Goal: Information Seeking & Learning: Check status

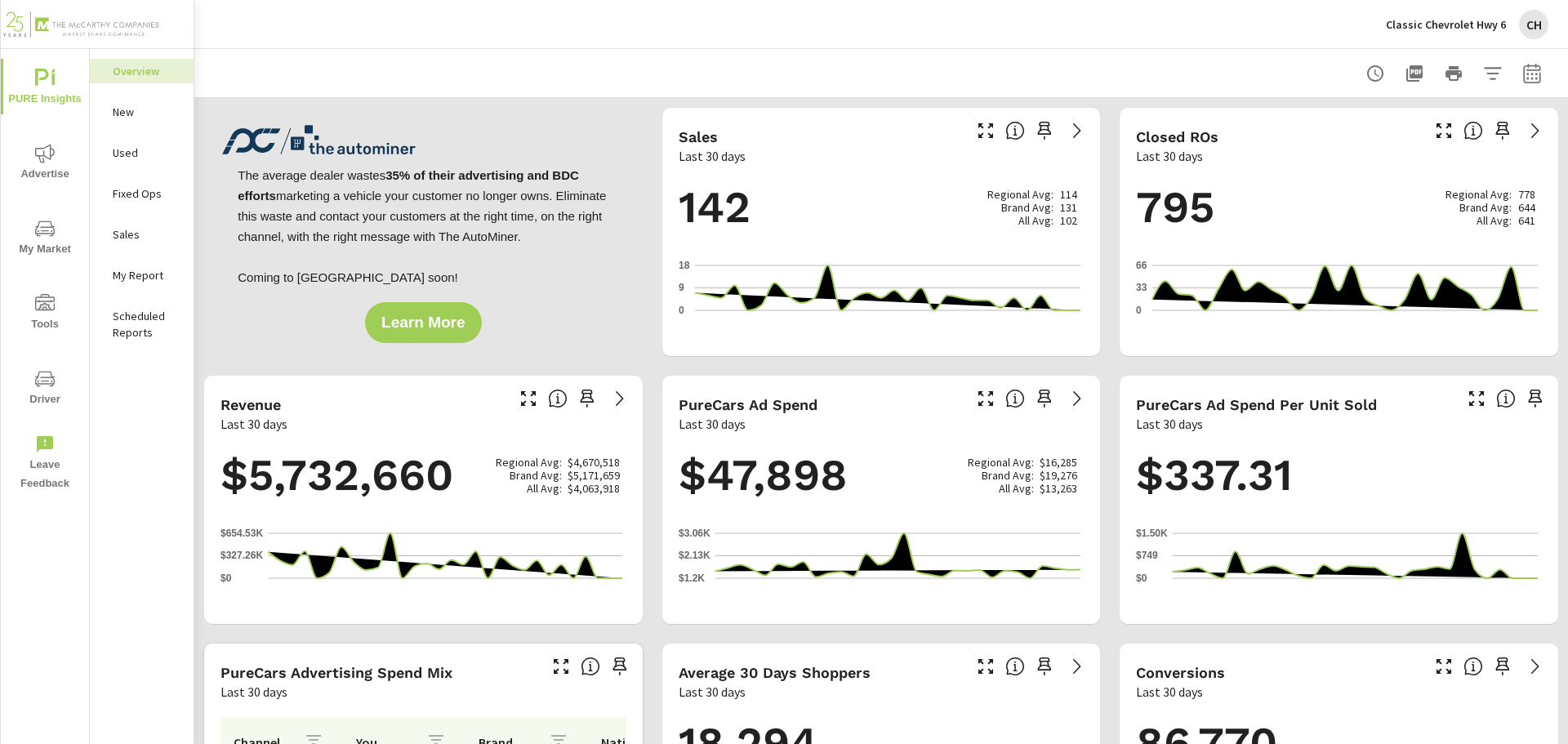
drag, startPoint x: 139, startPoint y: 421, endPoint x: 122, endPoint y: 431, distance: 19.7
click at [138, 421] on div "Overview New Used Fixed Ops Sales My Report Scheduled Reports" at bounding box center [142, 396] width 103 height 695
click at [941, 32] on div "Classic Chevrolet Hwy 6 CH" at bounding box center [881, 23] width 1334 height 48
click at [129, 386] on div "Overview New Used Fixed Ops Sales My Report Scheduled Reports" at bounding box center [142, 396] width 103 height 695
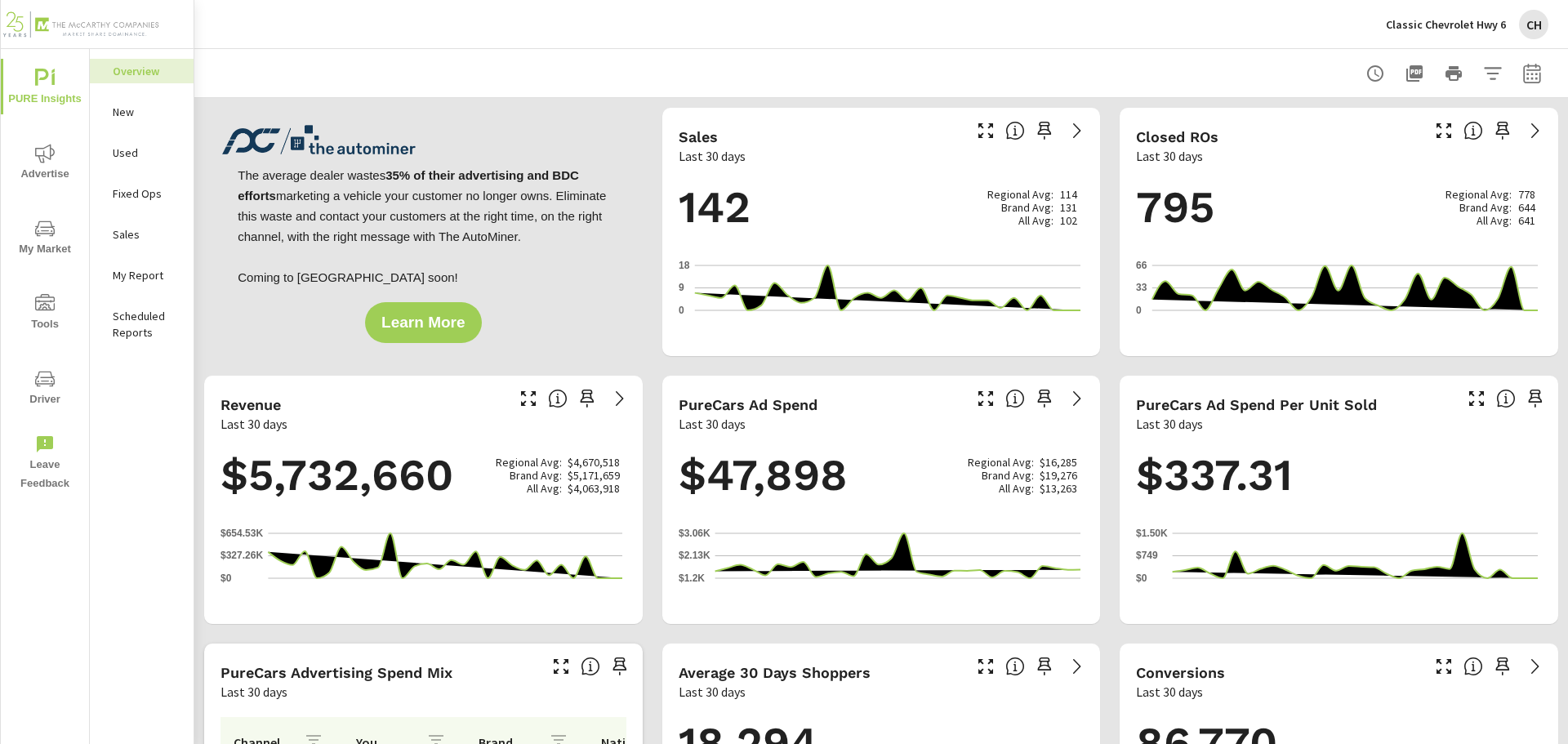
click at [1292, 40] on div "Classic Chevrolet Hwy 6 CH" at bounding box center [881, 23] width 1334 height 48
click at [1523, 66] on icon "button" at bounding box center [1532, 72] width 18 height 20
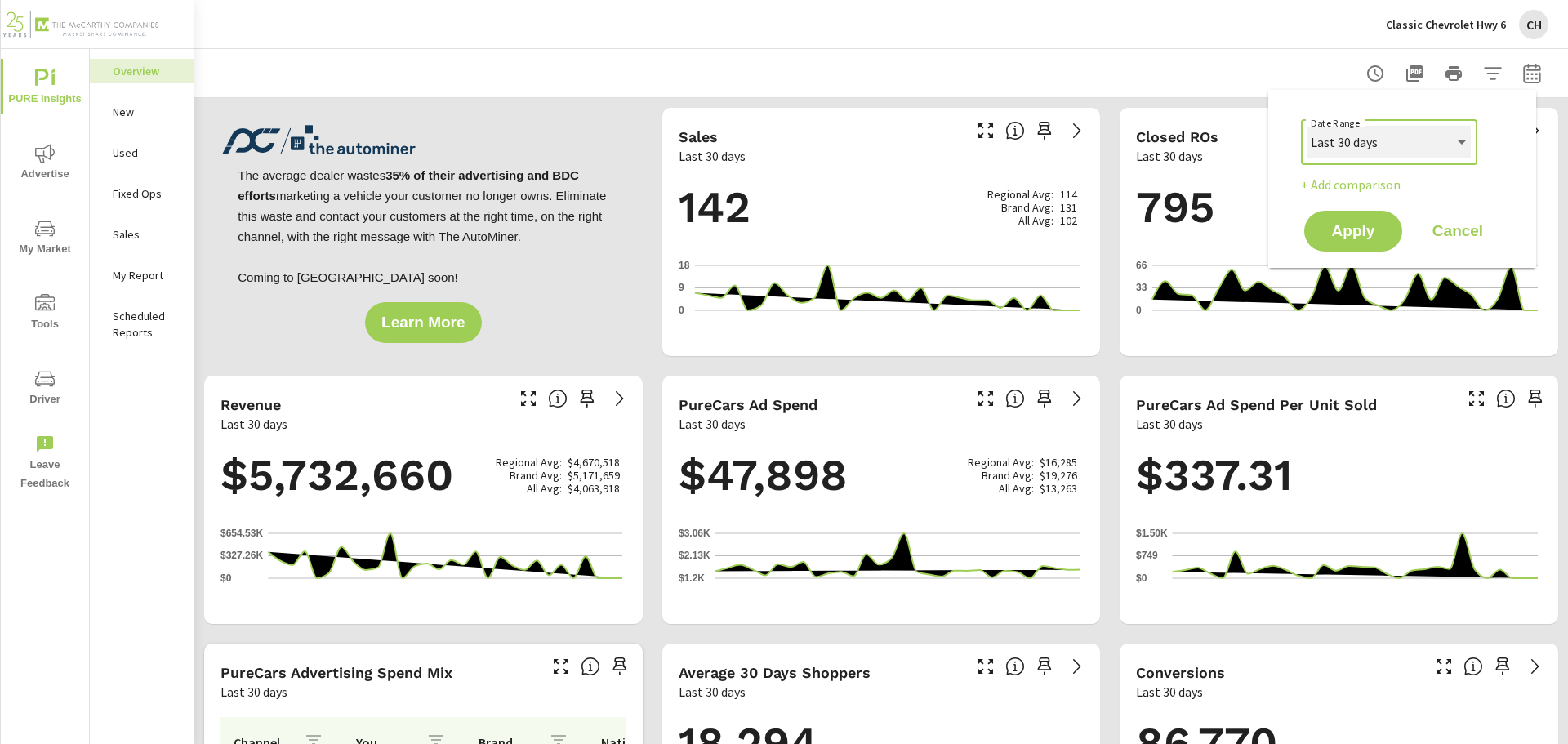
click at [1424, 134] on select "Custom [DATE] Last week Last 7 days Last 14 days Last 30 days Last 45 days Last…" at bounding box center [1388, 142] width 163 height 32
click at [1398, 138] on select "Custom [DATE] Last week Last 7 days Last 14 days Last 30 days Last 45 days Last…" at bounding box center [1388, 142] width 163 height 32
click at [1307, 126] on select "Custom [DATE] Last week Last 7 days Last 14 days Last 30 days Last 45 days Last…" at bounding box center [1388, 142] width 163 height 32
select select "Last month"
click at [1369, 231] on span "Apply" at bounding box center [1352, 231] width 67 height 16
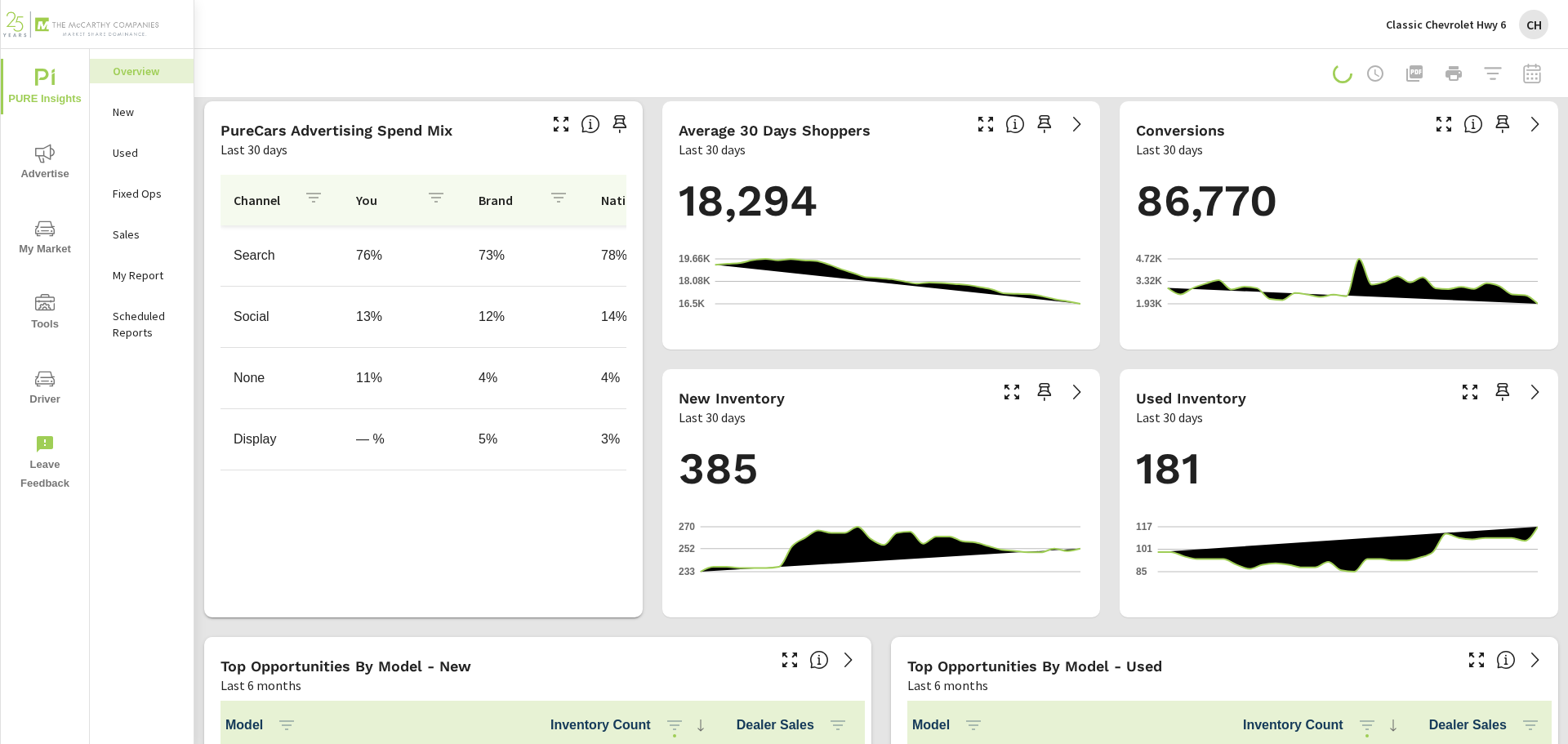
scroll to position [163, 0]
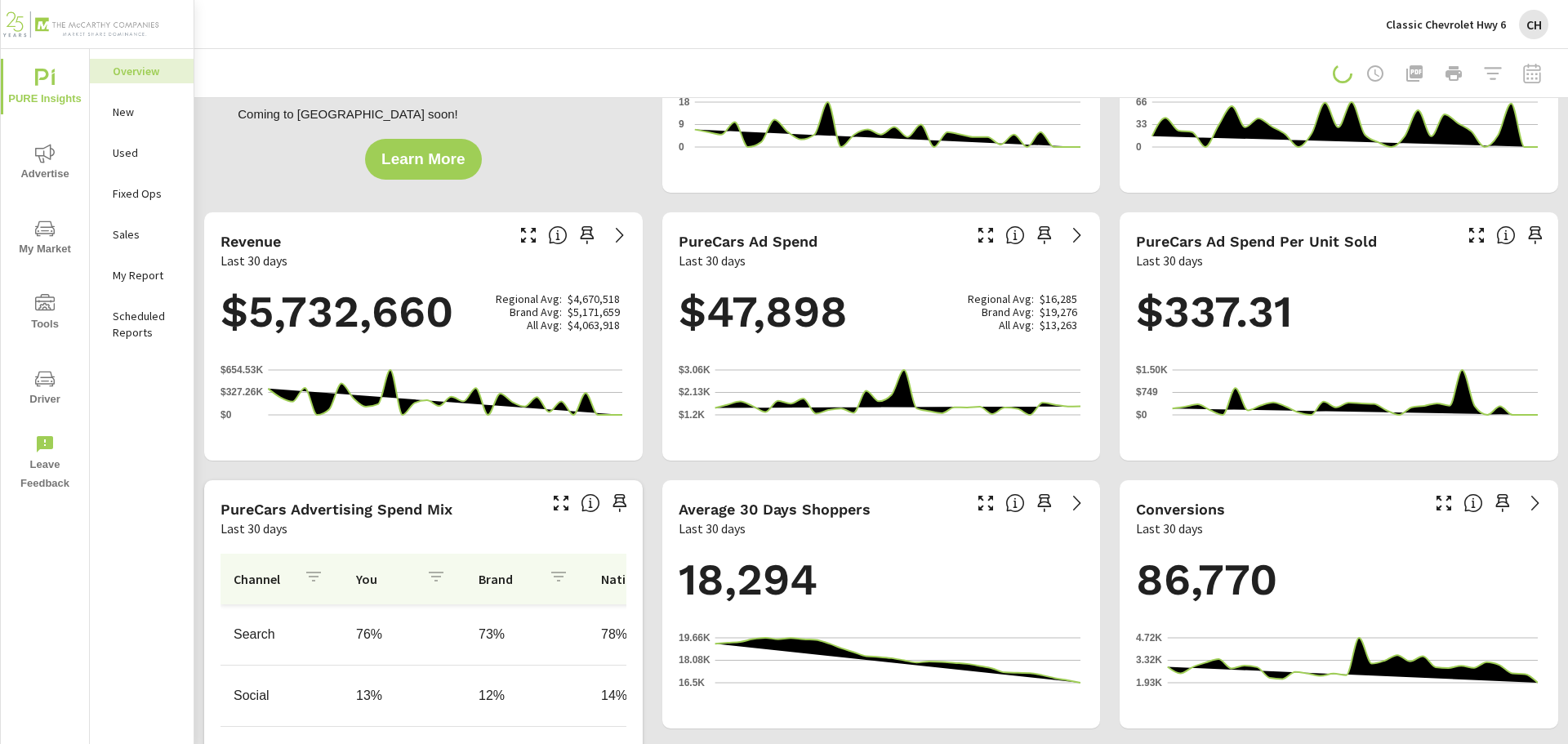
click at [129, 416] on div "Overview New Used Fixed Ops Sales My Report Scheduled Reports" at bounding box center [142, 396] width 103 height 695
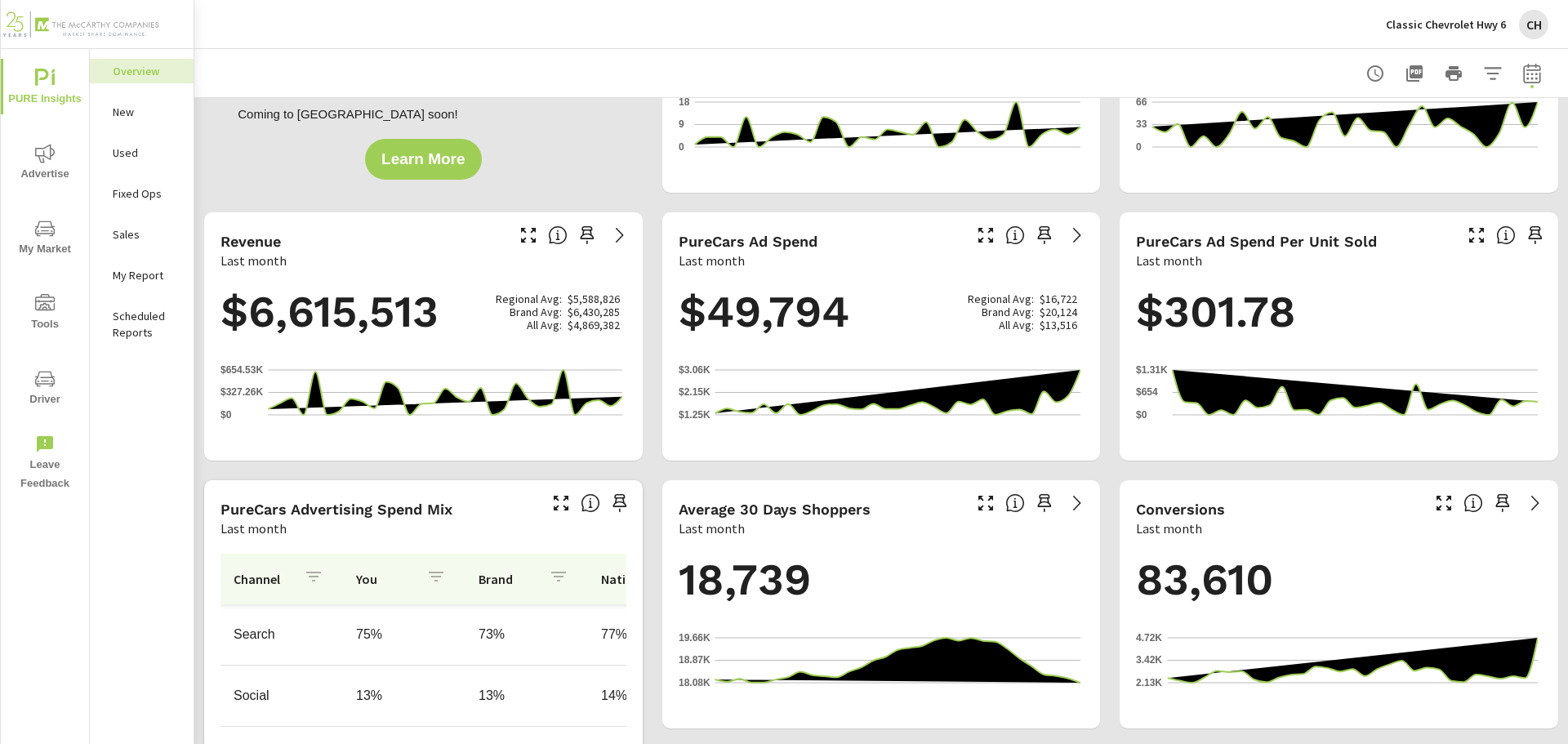
click at [147, 281] on p "My Report" at bounding box center [145, 274] width 67 height 17
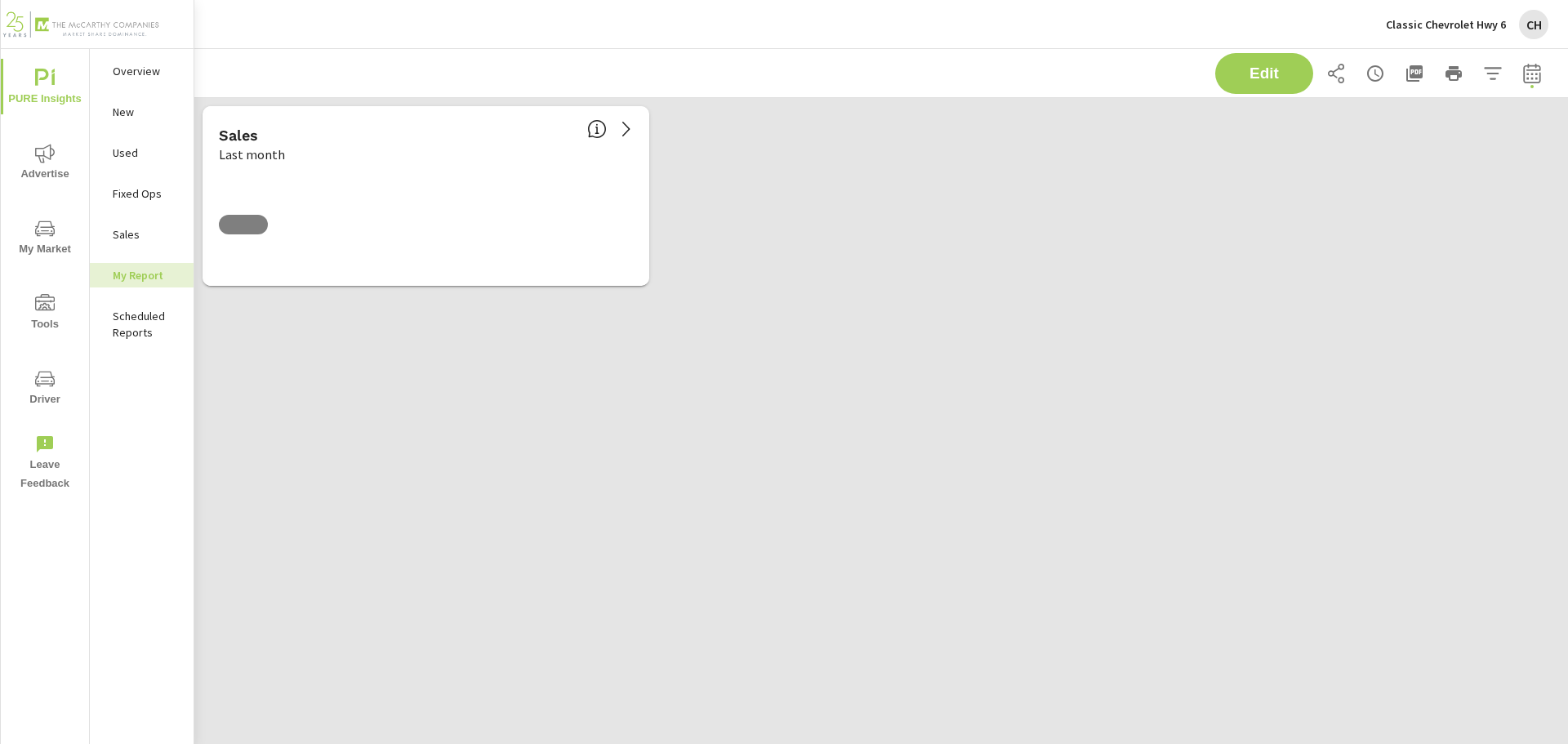
scroll to position [222, 1398]
click at [148, 196] on p "Fixed Ops" at bounding box center [145, 193] width 67 height 17
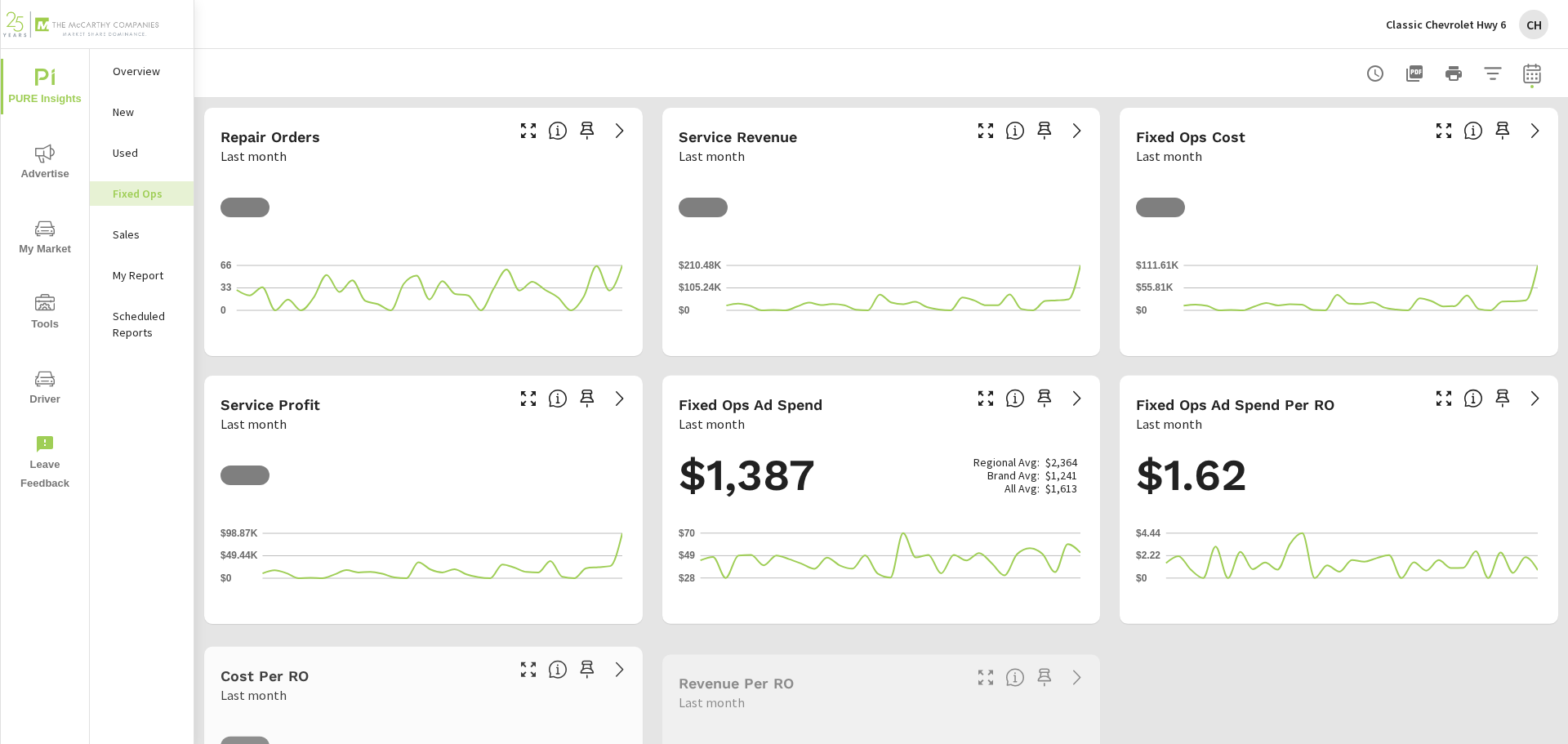
click at [133, 161] on div "Used" at bounding box center [142, 152] width 103 height 24
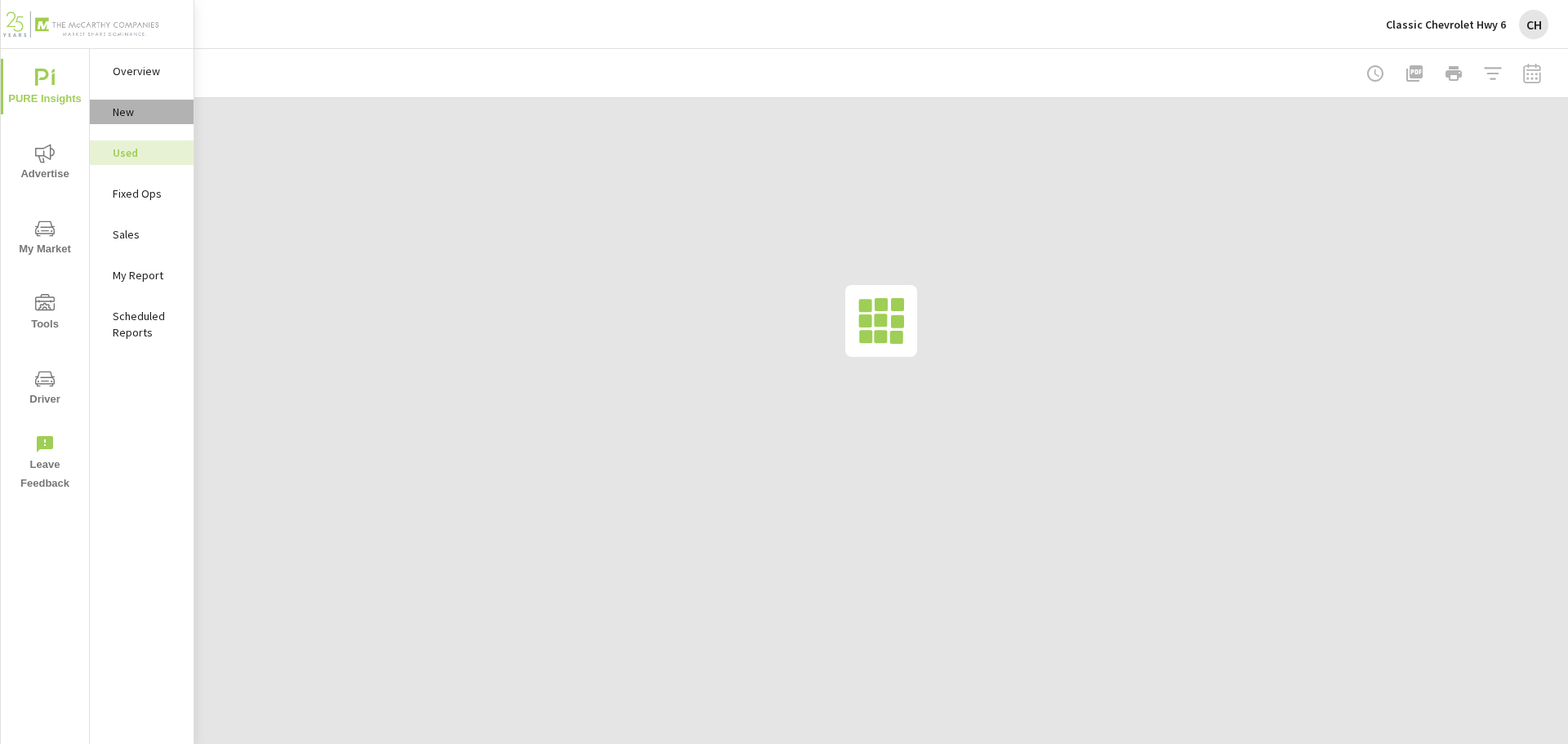
click at [147, 113] on p "New" at bounding box center [145, 111] width 67 height 17
click at [153, 67] on p "Overview" at bounding box center [145, 70] width 67 height 17
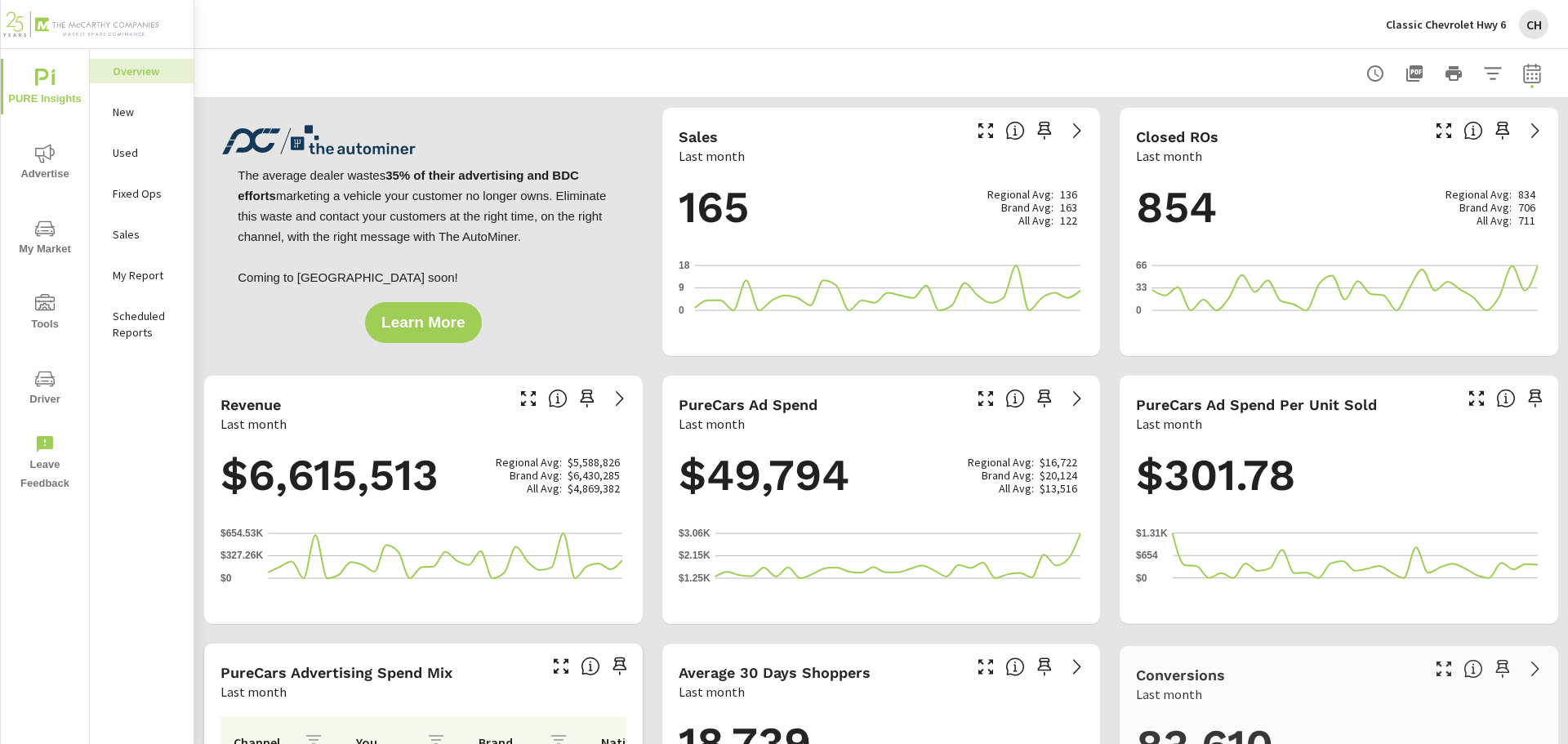
scroll to position [1, 0]
click at [871, 77] on div at bounding box center [881, 72] width 1334 height 48
click at [38, 167] on span "Advertise" at bounding box center [45, 163] width 78 height 40
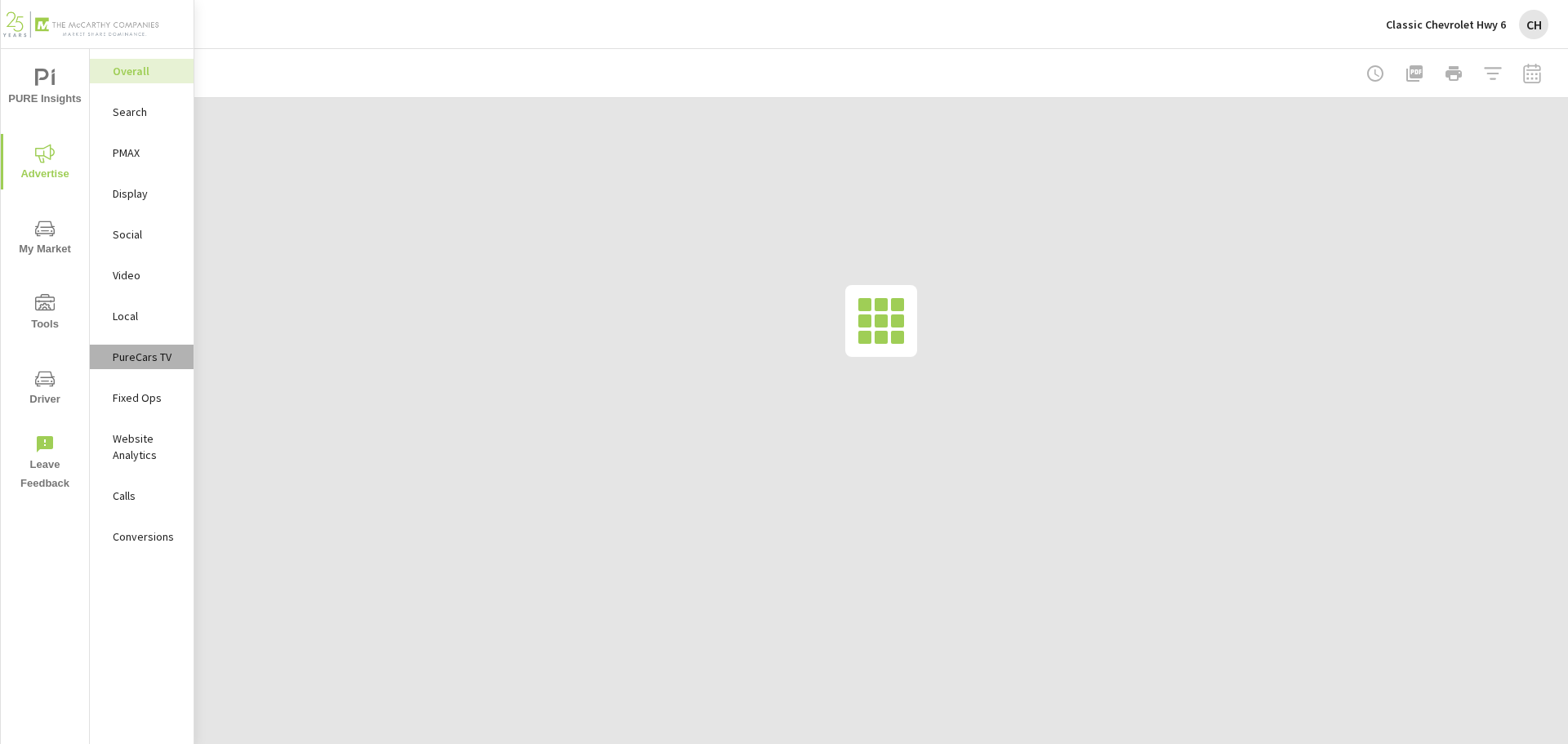
click at [151, 356] on p "PureCars TV" at bounding box center [145, 356] width 67 height 17
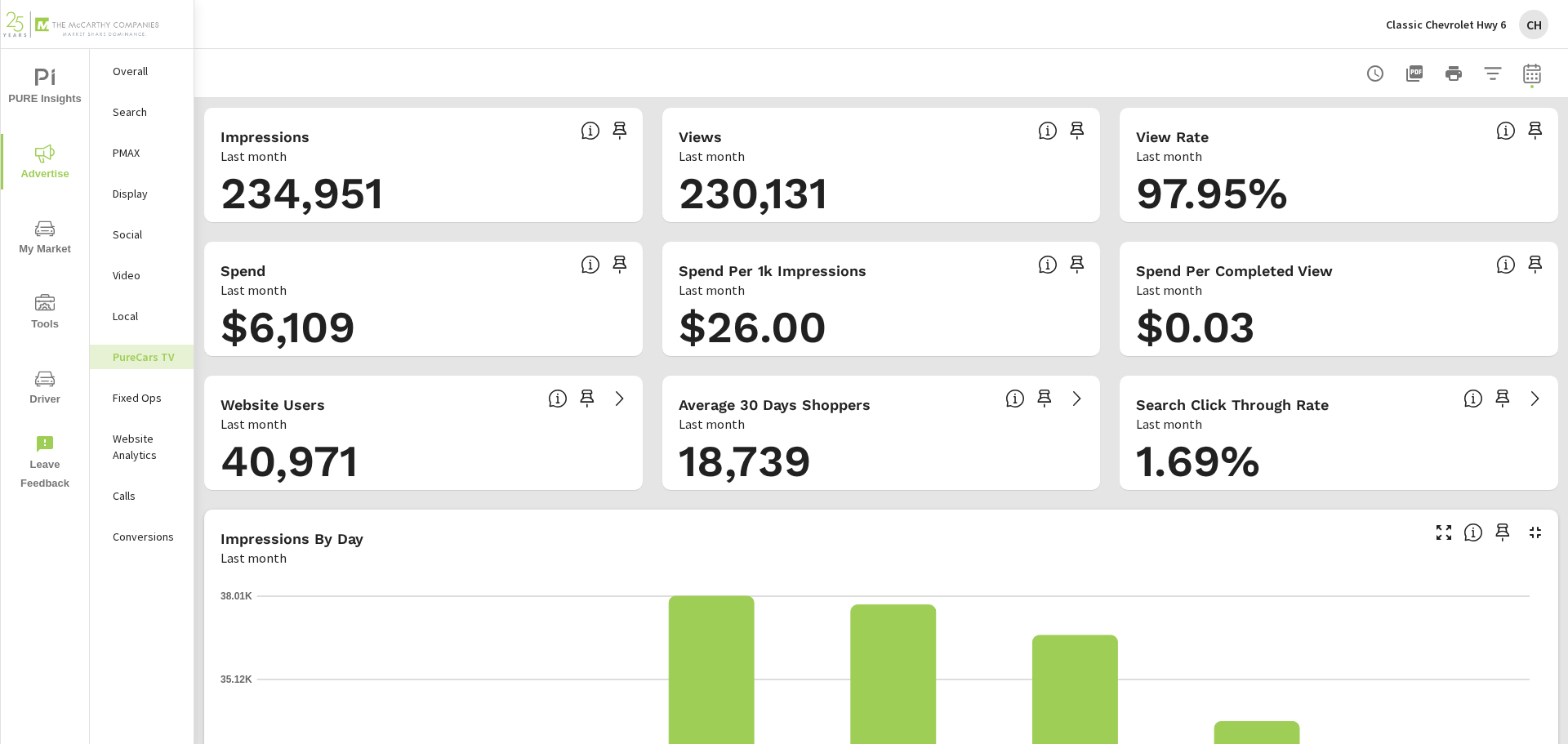
scroll to position [1, 0]
click at [1448, 77] on icon "button" at bounding box center [1453, 73] width 20 height 20
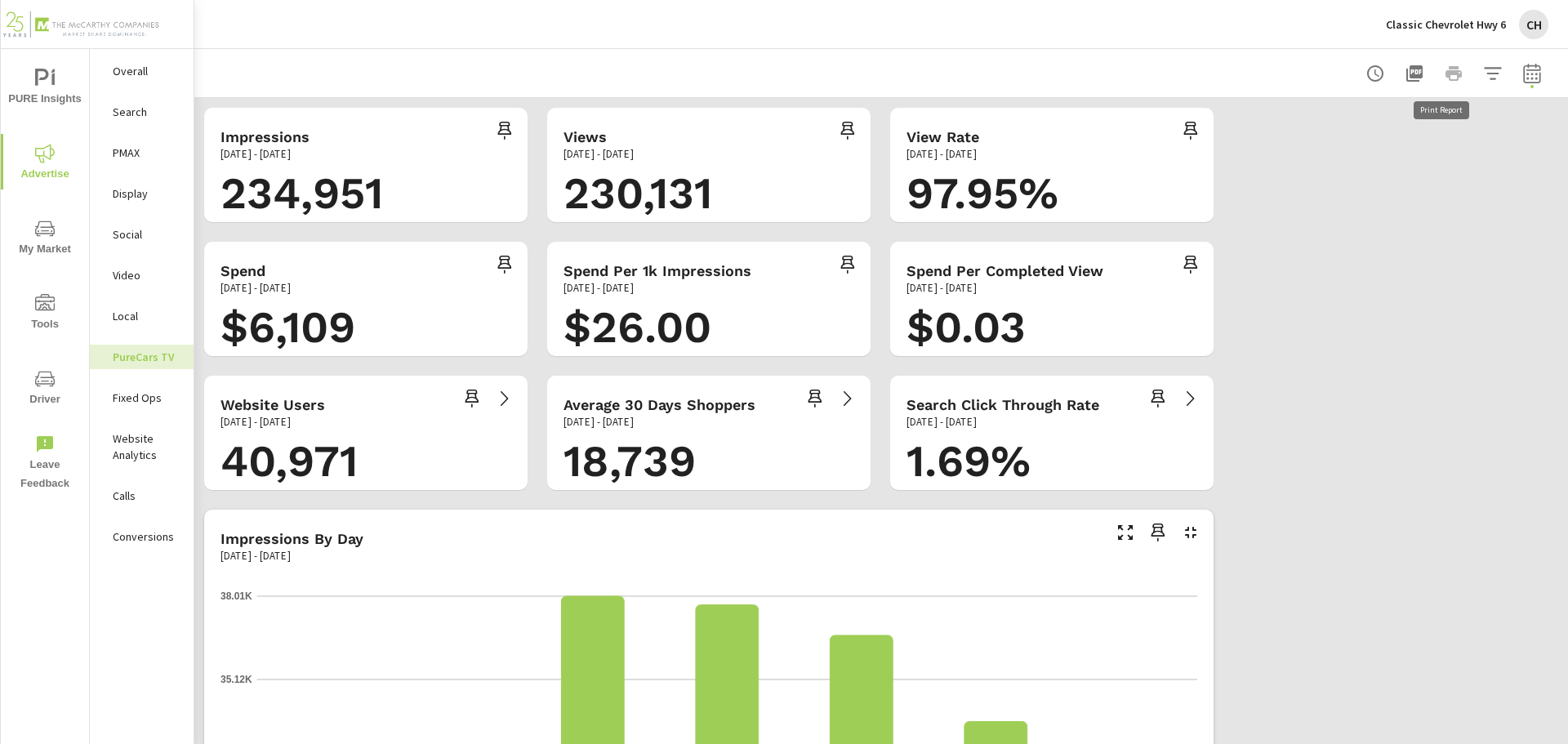
scroll to position [0, 0]
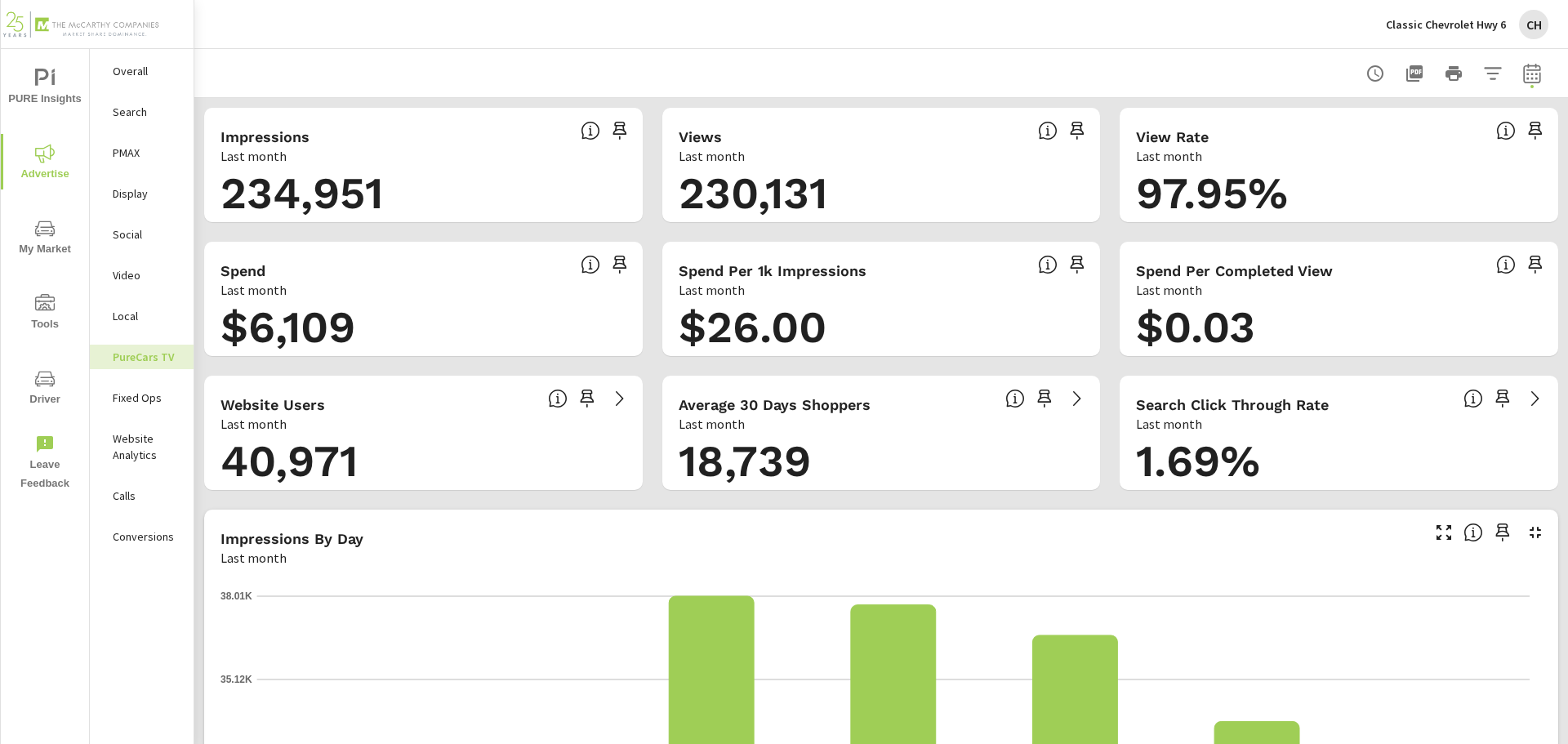
click at [1322, 45] on div "Classic Chevrolet Hwy 6 CH" at bounding box center [881, 23] width 1334 height 48
click at [1406, 75] on icon "button" at bounding box center [1414, 73] width 17 height 17
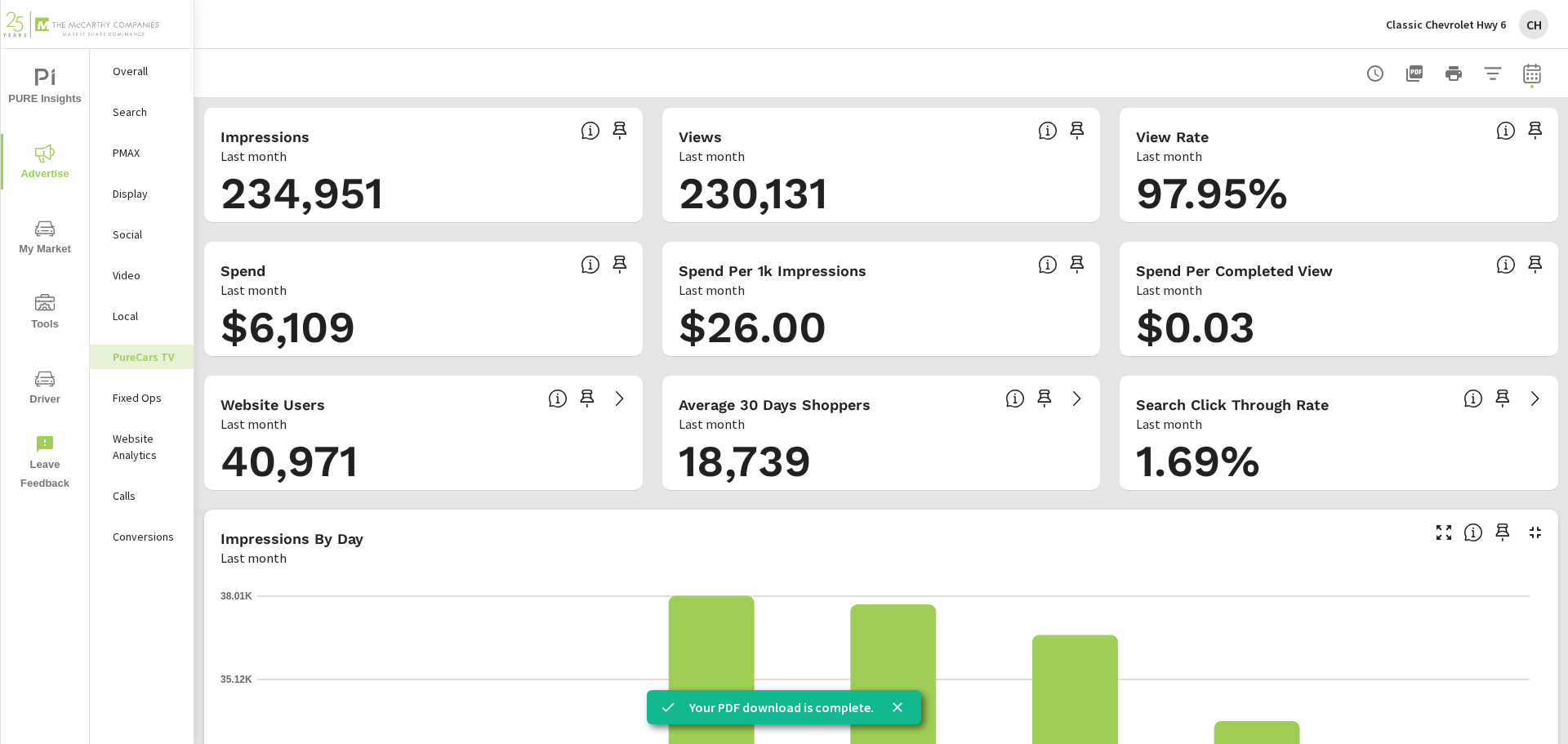
click at [1303, 58] on div at bounding box center [881, 72] width 1334 height 48
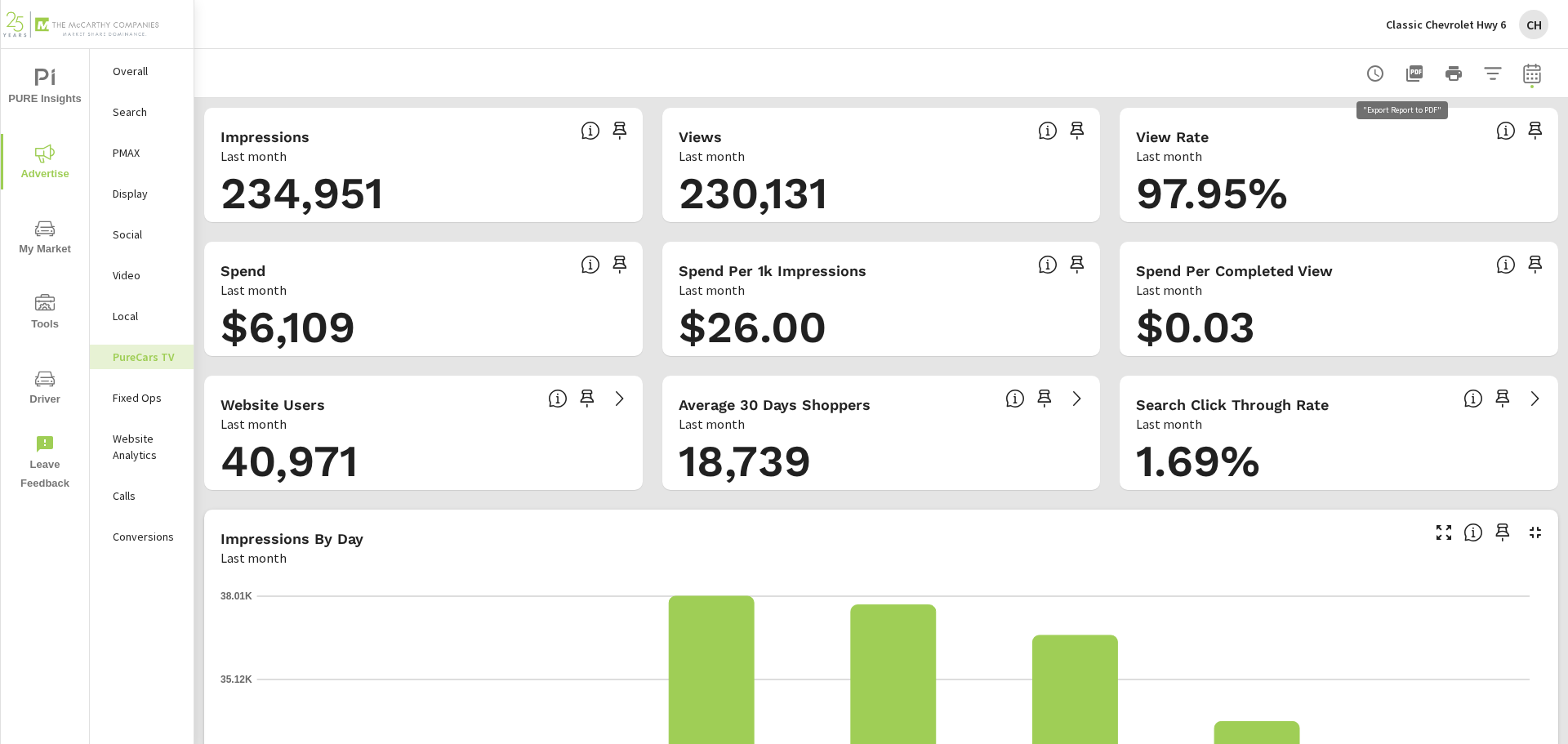
click at [1406, 68] on icon "button" at bounding box center [1414, 73] width 17 height 17
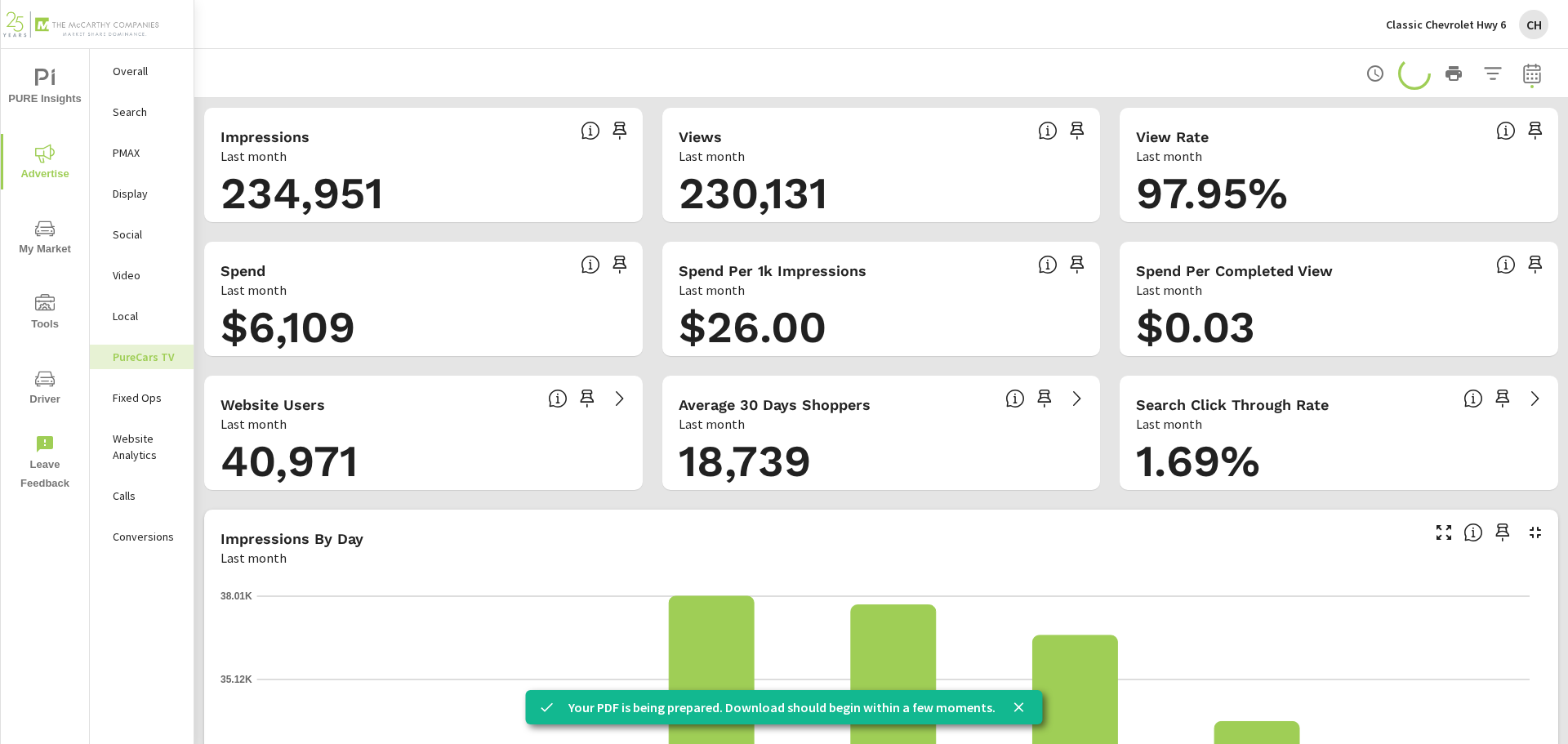
click at [1265, 81] on div at bounding box center [881, 72] width 1334 height 48
